Goal: Task Accomplishment & Management: Use online tool/utility

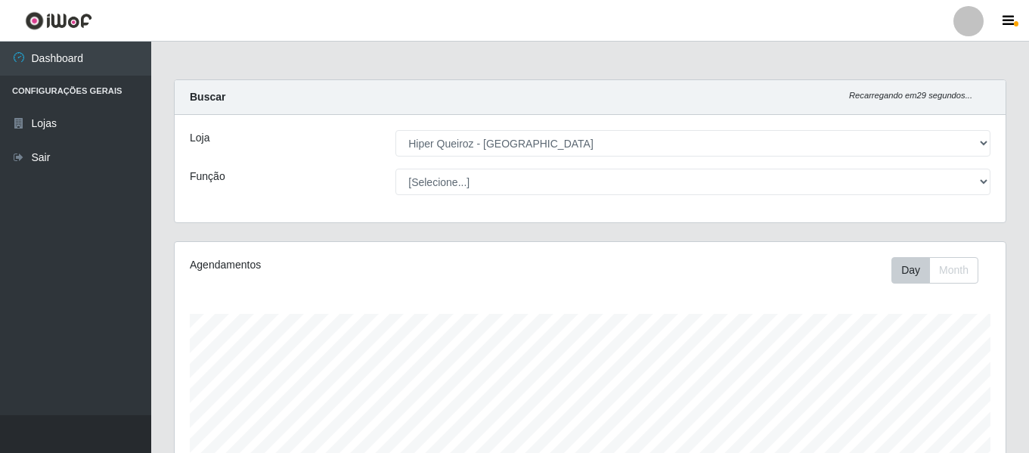
select select "497"
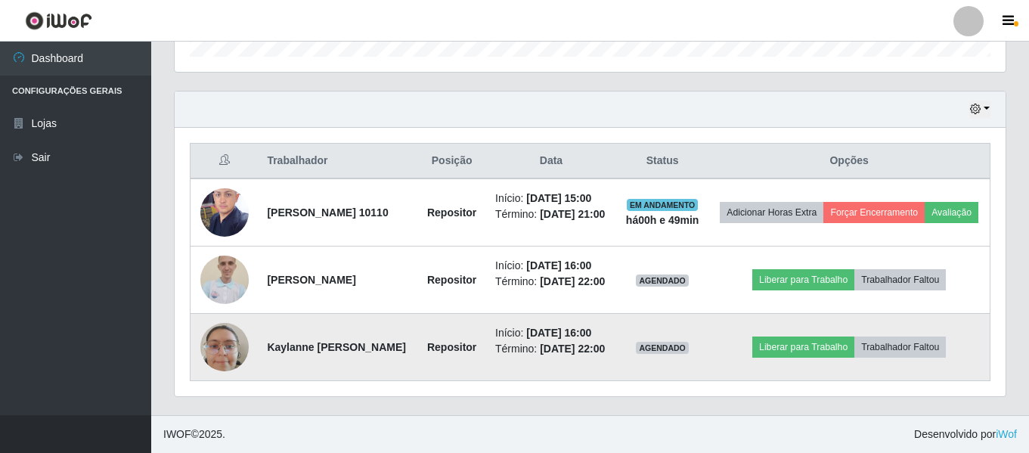
scroll to position [314, 831]
click at [837, 336] on button "Liberar para Trabalho" at bounding box center [803, 346] width 102 height 21
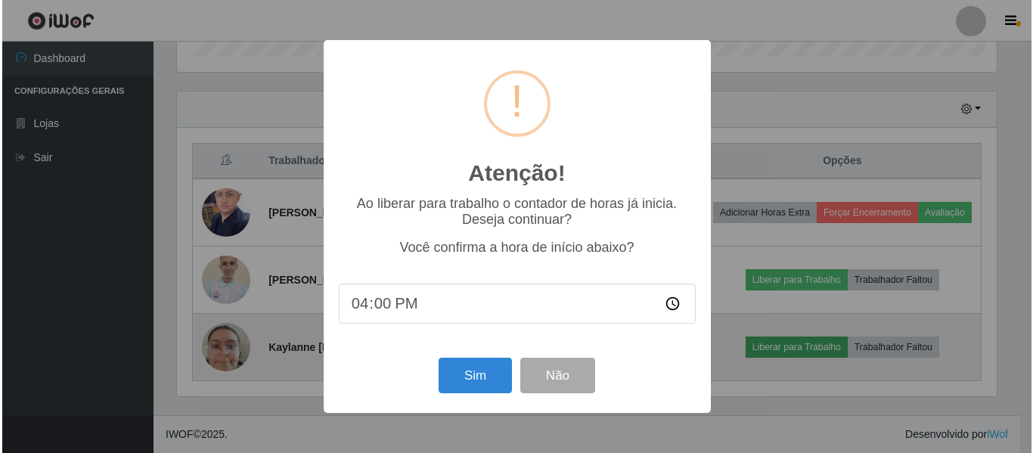
scroll to position [314, 823]
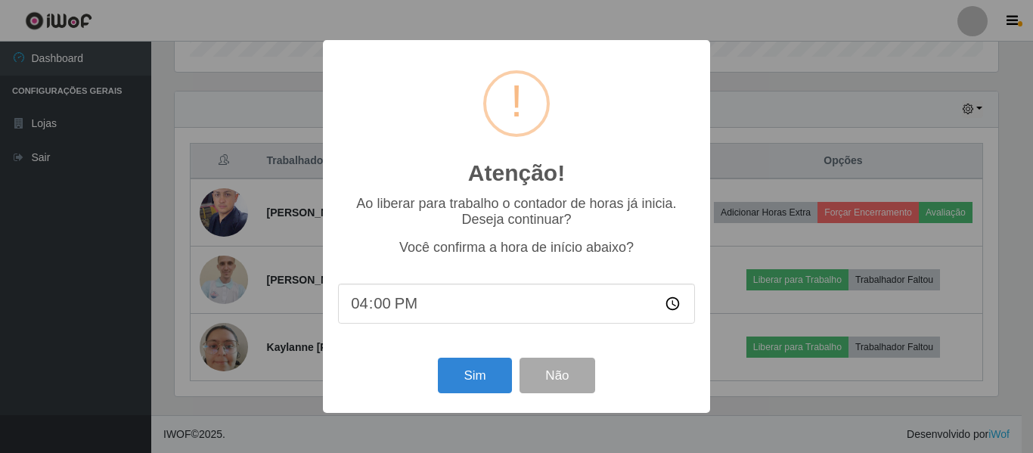
click at [770, 377] on div "Atenção! × Ao liberar para trabalho o contador de horas já inicia. Deseja conti…" at bounding box center [516, 226] width 1033 height 453
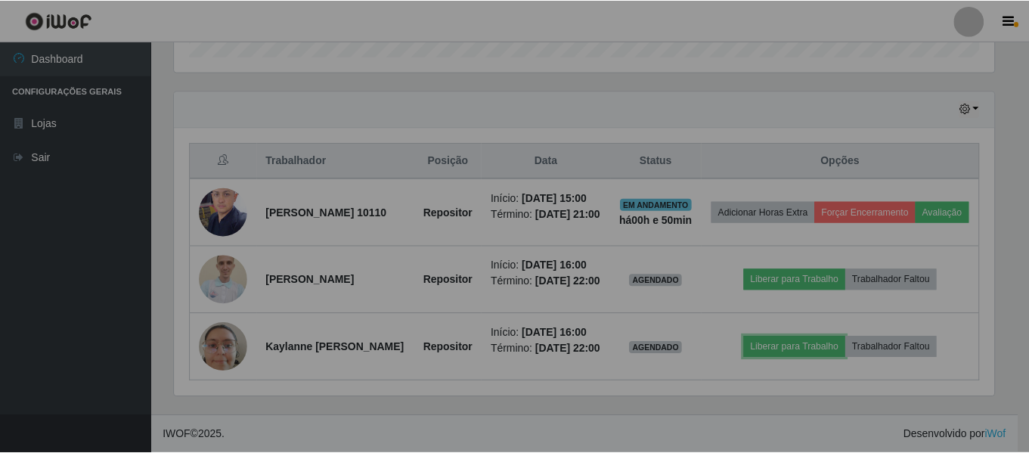
scroll to position [314, 831]
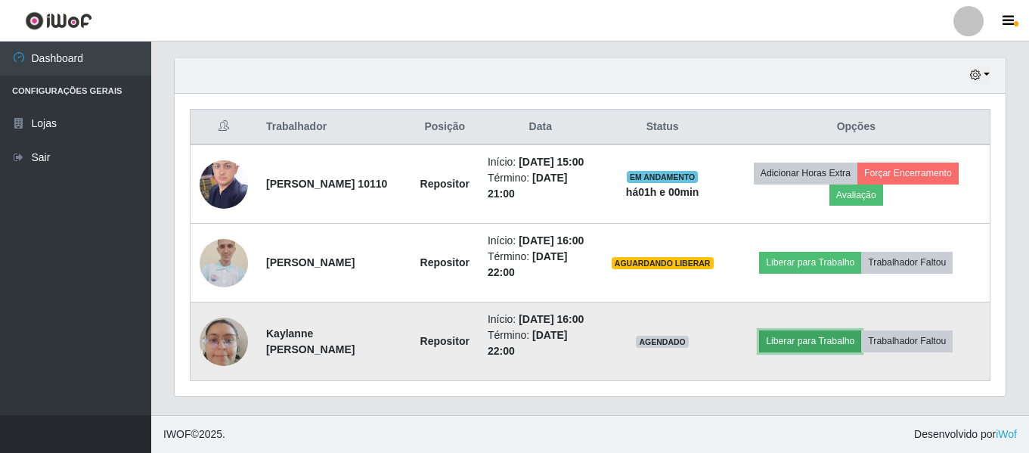
click at [832, 352] on button "Liberar para Trabalho" at bounding box center [810, 340] width 102 height 21
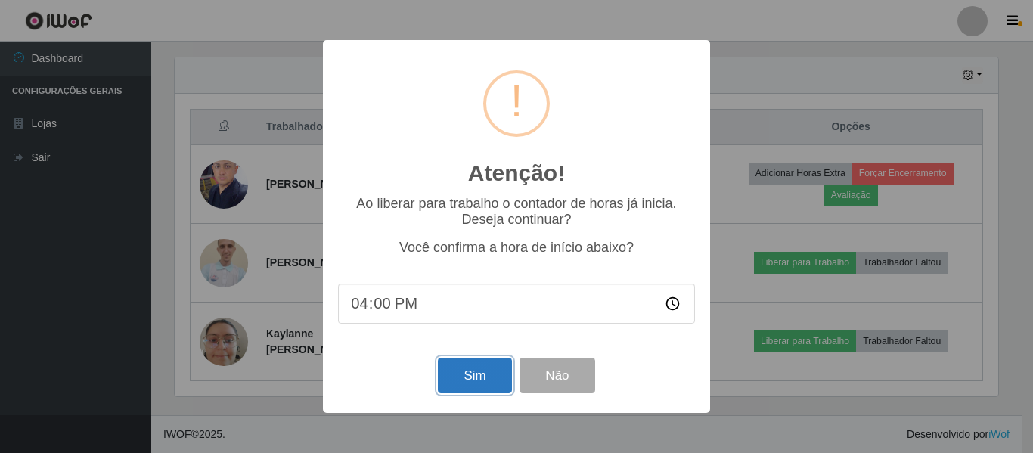
click at [475, 382] on button "Sim" at bounding box center [474, 376] width 73 height 36
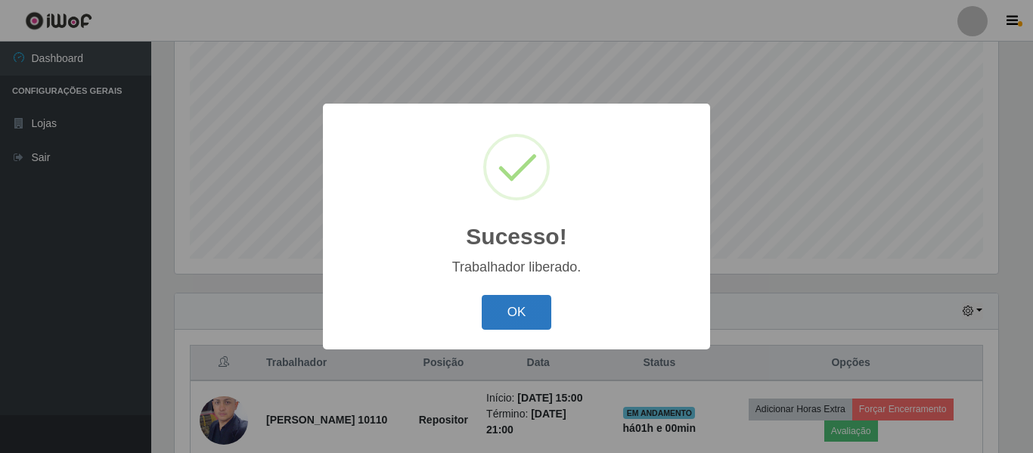
click at [521, 316] on button "OK" at bounding box center [517, 313] width 70 height 36
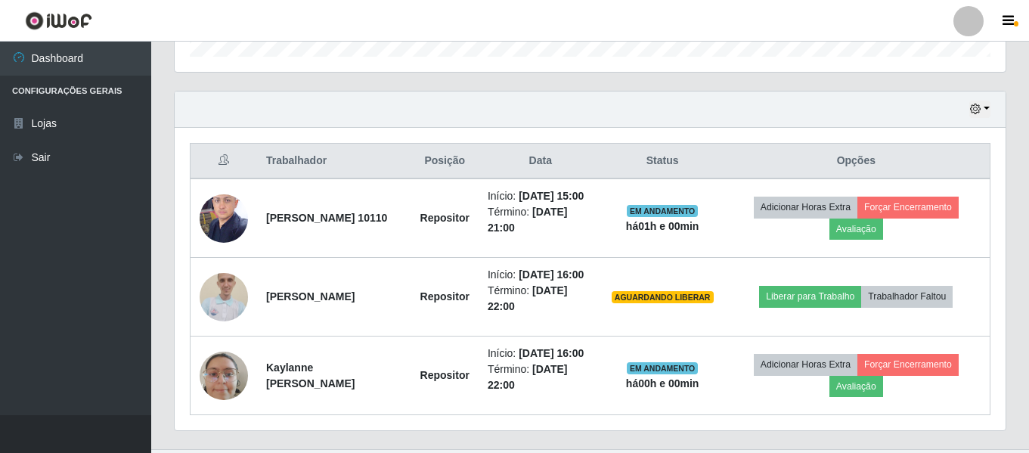
scroll to position [509, 0]
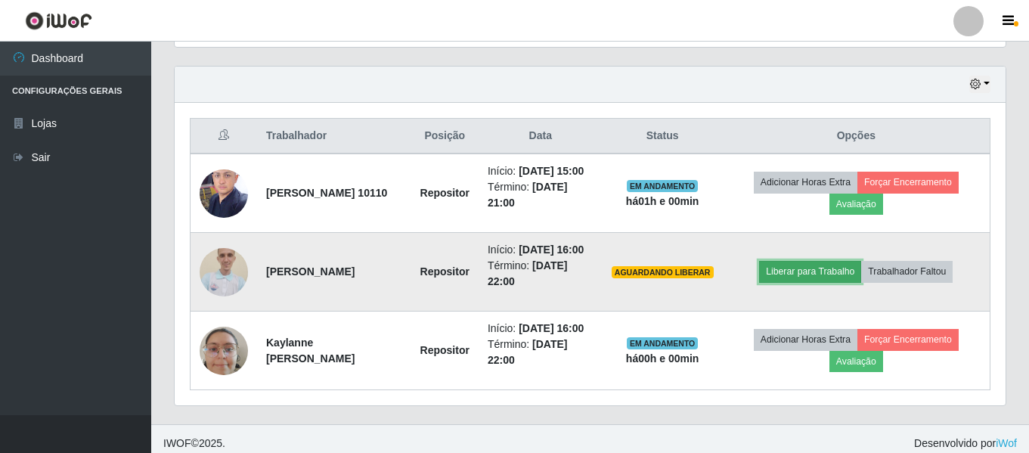
click at [814, 282] on button "Liberar para Trabalho" at bounding box center [810, 271] width 102 height 21
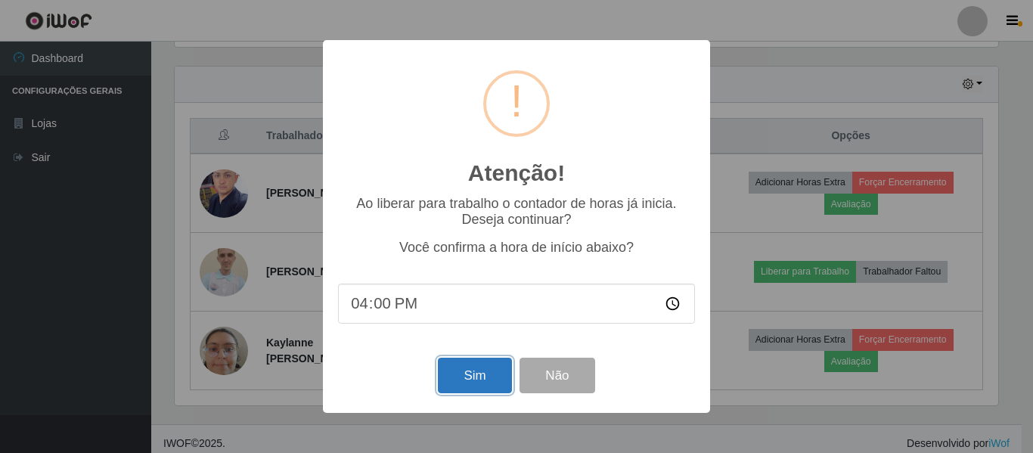
click at [482, 371] on button "Sim" at bounding box center [474, 376] width 73 height 36
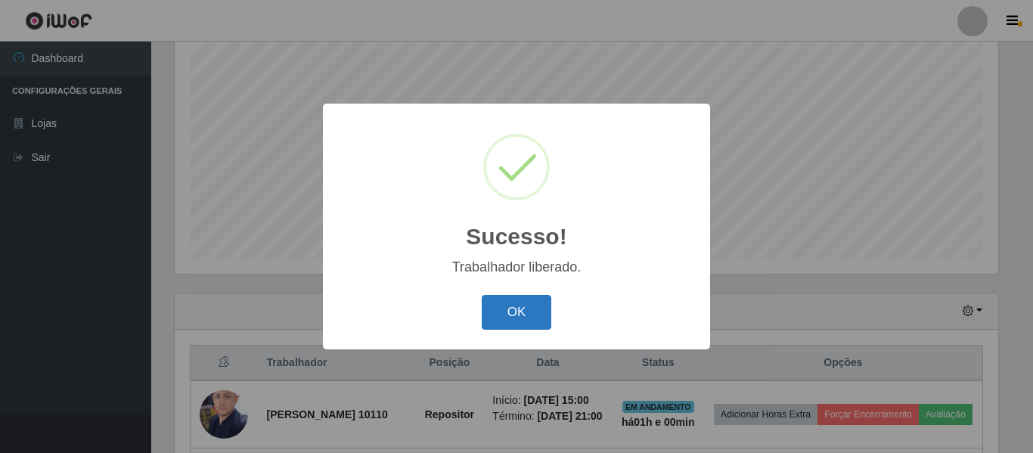
click at [515, 317] on button "OK" at bounding box center [517, 313] width 70 height 36
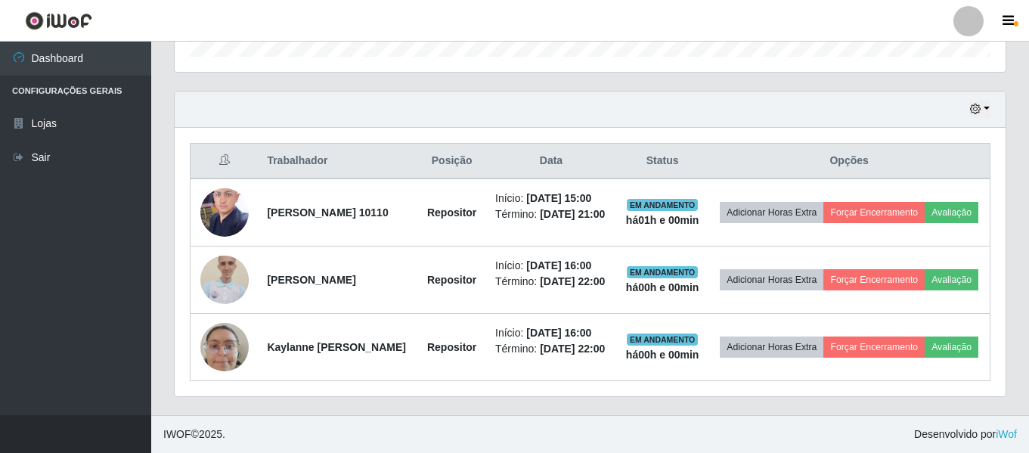
scroll to position [565, 0]
